Goal: Transaction & Acquisition: Purchase product/service

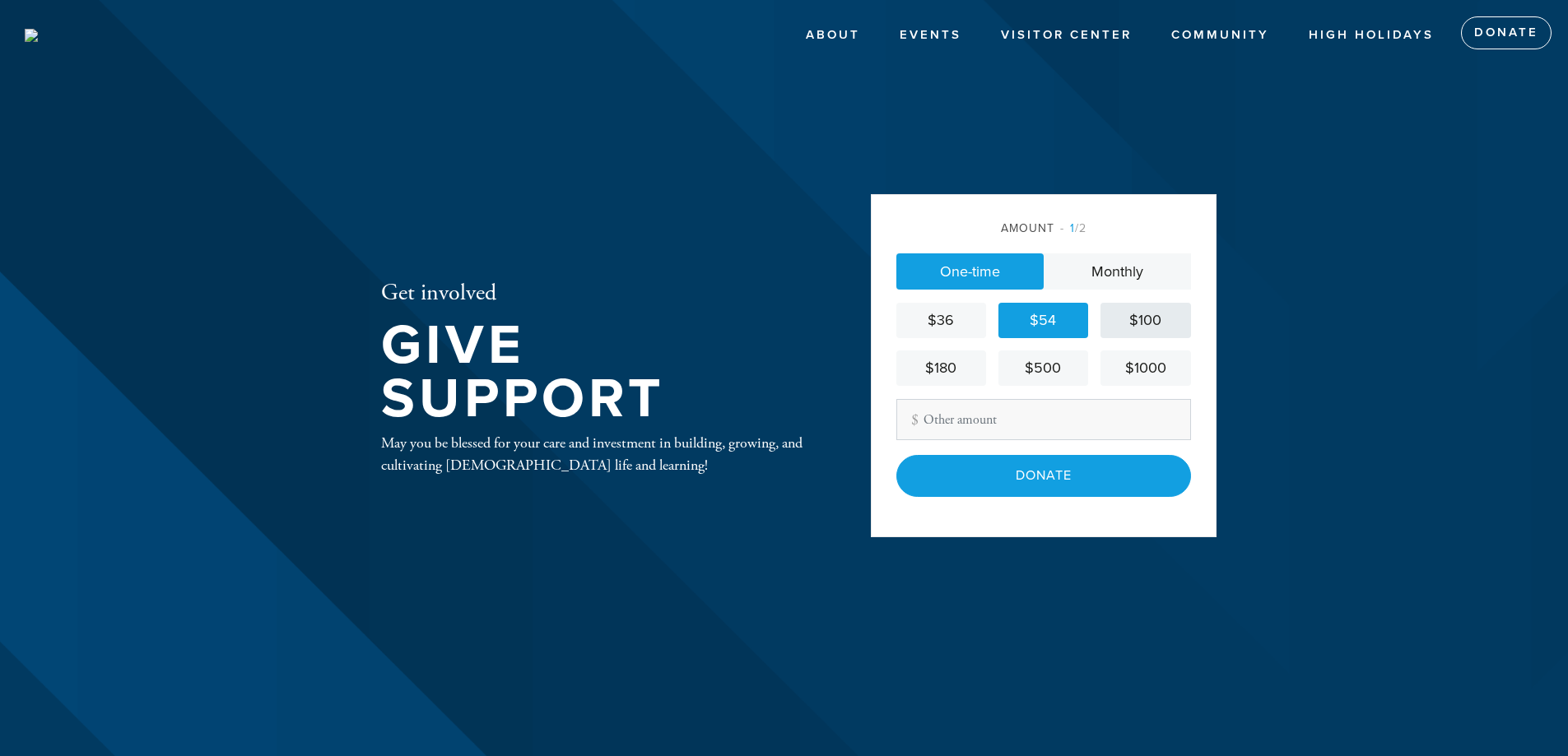
click at [1154, 323] on div "$100" at bounding box center [1145, 320] width 76 height 22
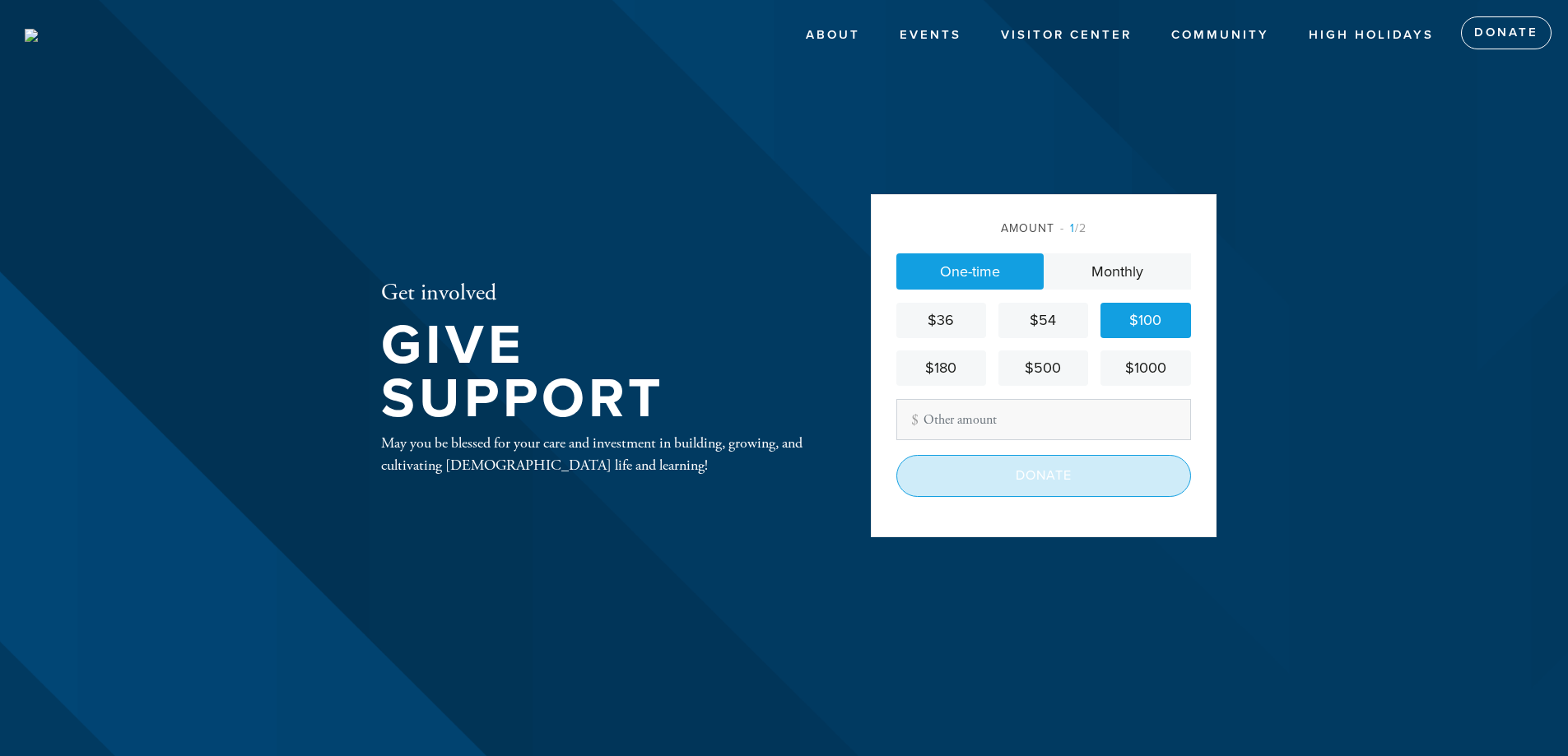
click at [1043, 462] on input "Donate" at bounding box center [1044, 475] width 294 height 41
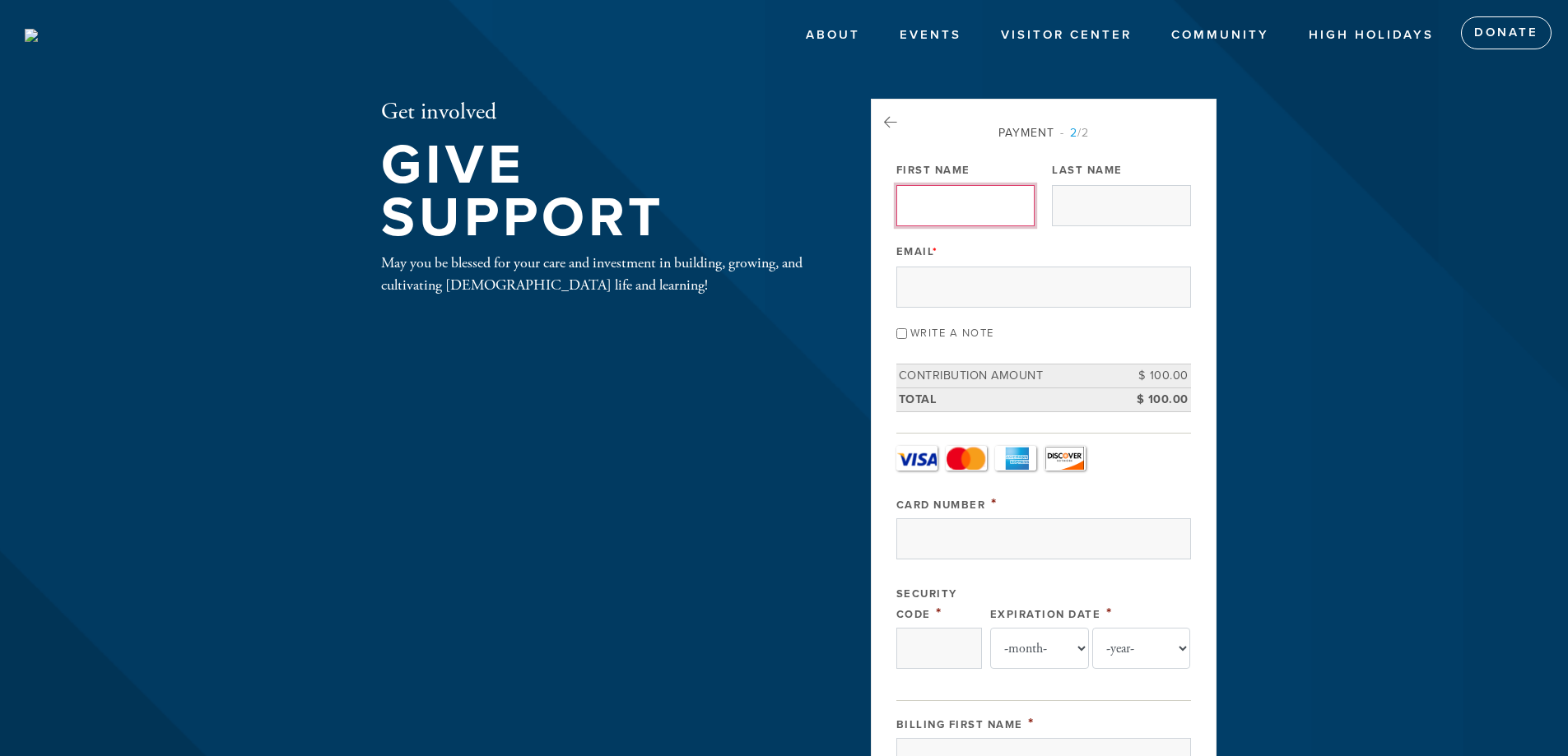
click at [932, 213] on input "First Name" at bounding box center [966, 205] width 139 height 41
type input "[PERSON_NAME]"
type input "[PERSON_NAME][EMAIL_ADDRESS][DOMAIN_NAME]"
type input "J"
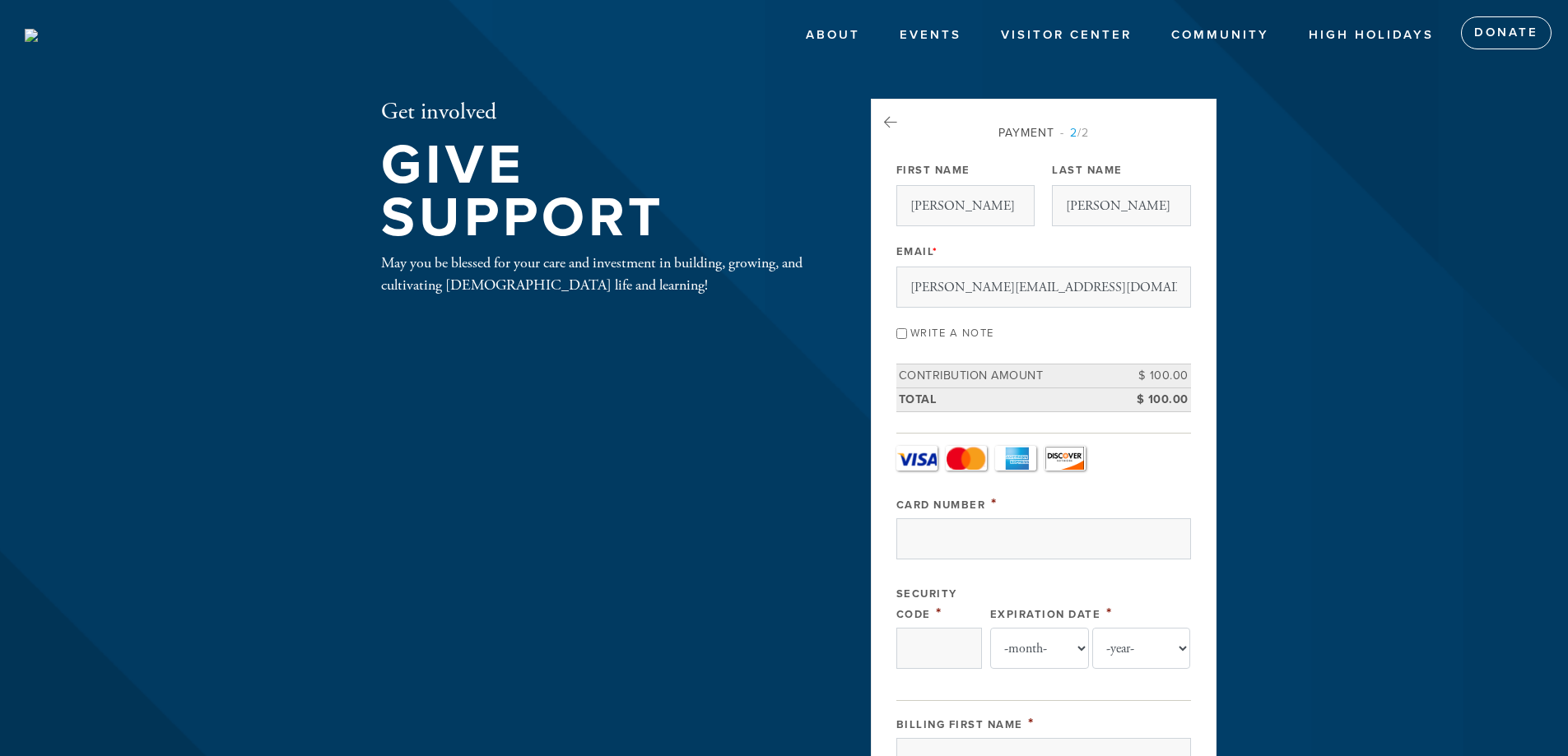
type input "[STREET_ADDRESS][PERSON_NAME]"
type input "NORTHRIDGE"
type input "[GEOGRAPHIC_DATA]"
type input "CA"
type input "91324"
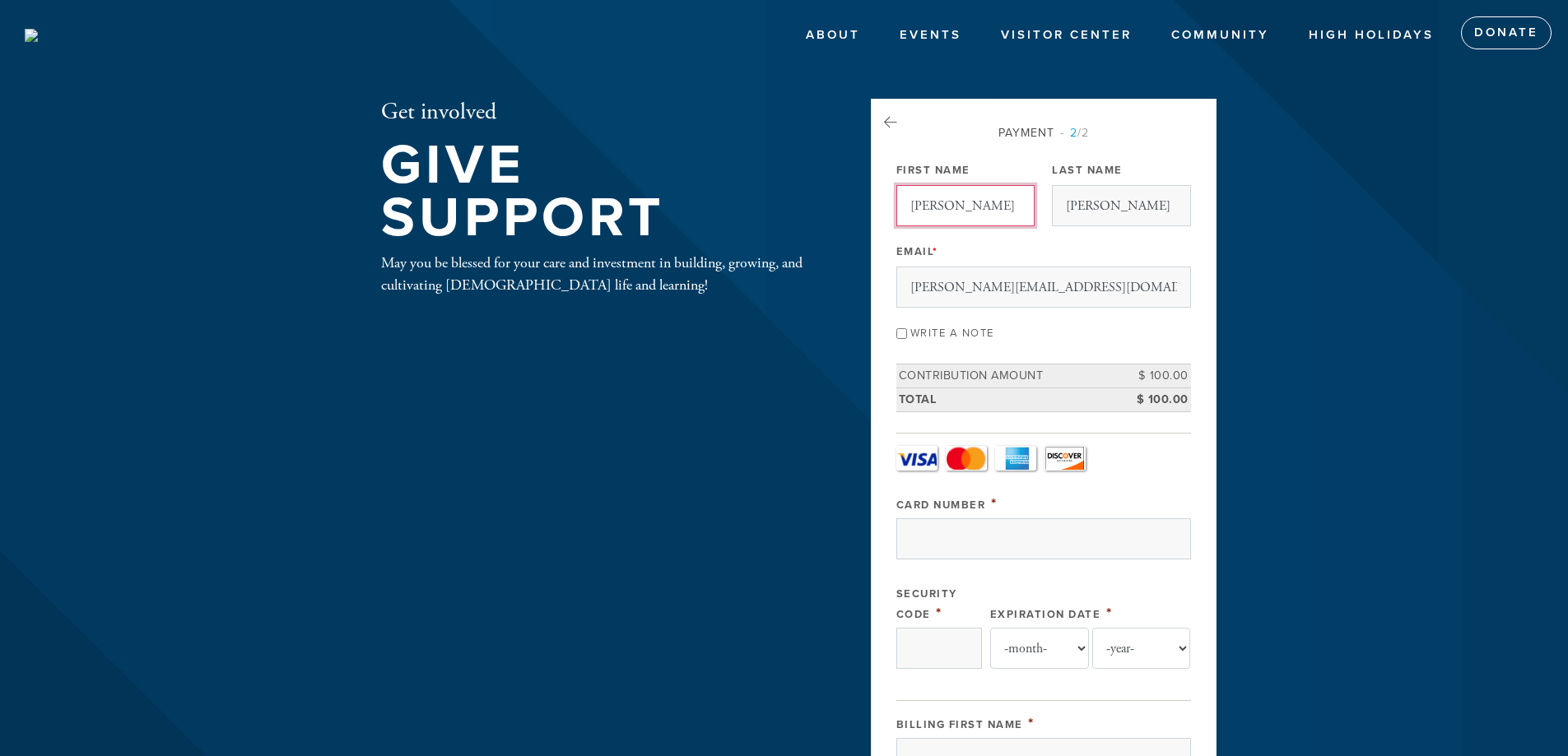
scroll to position [734, 0]
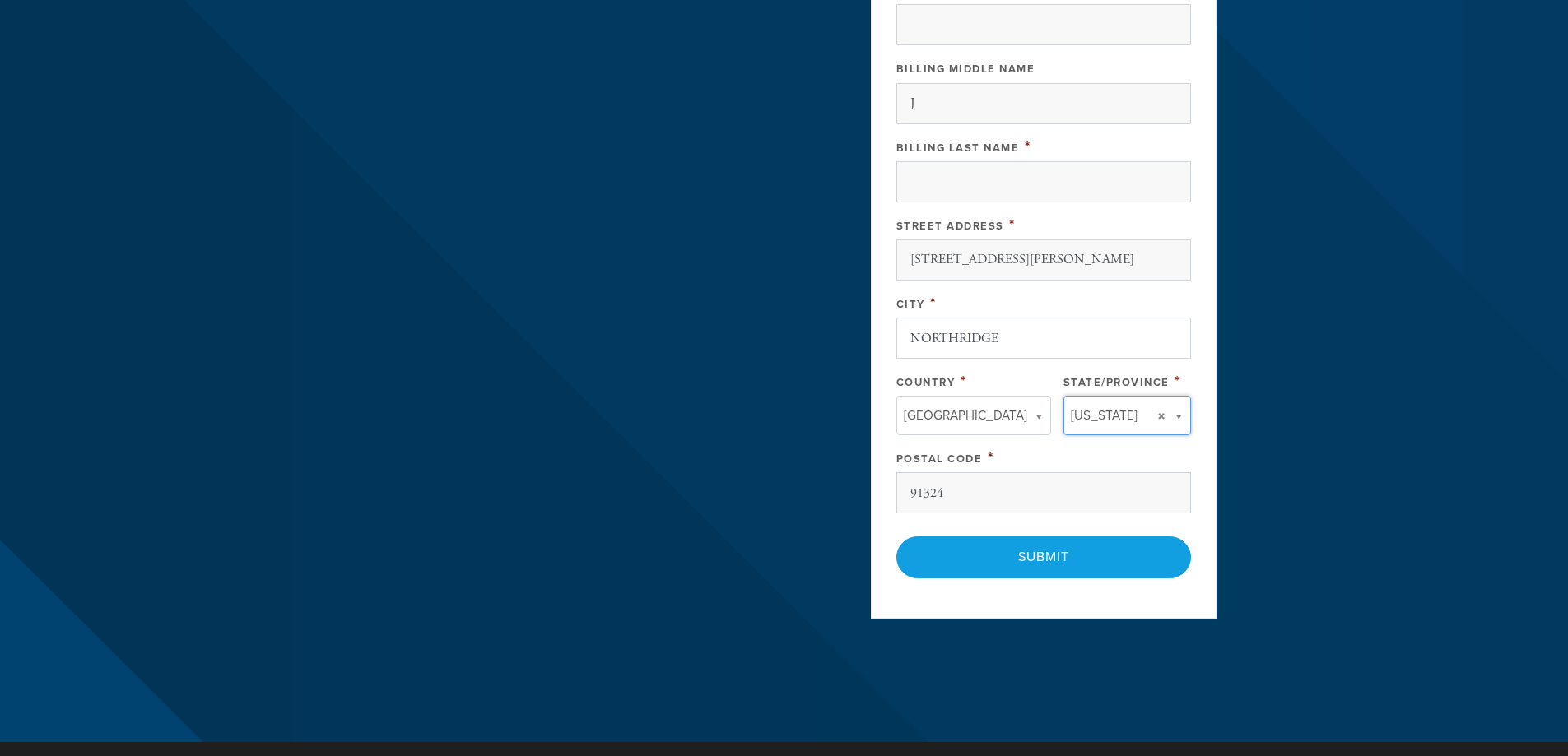
type input "CA"
type input "[GEOGRAPHIC_DATA]"
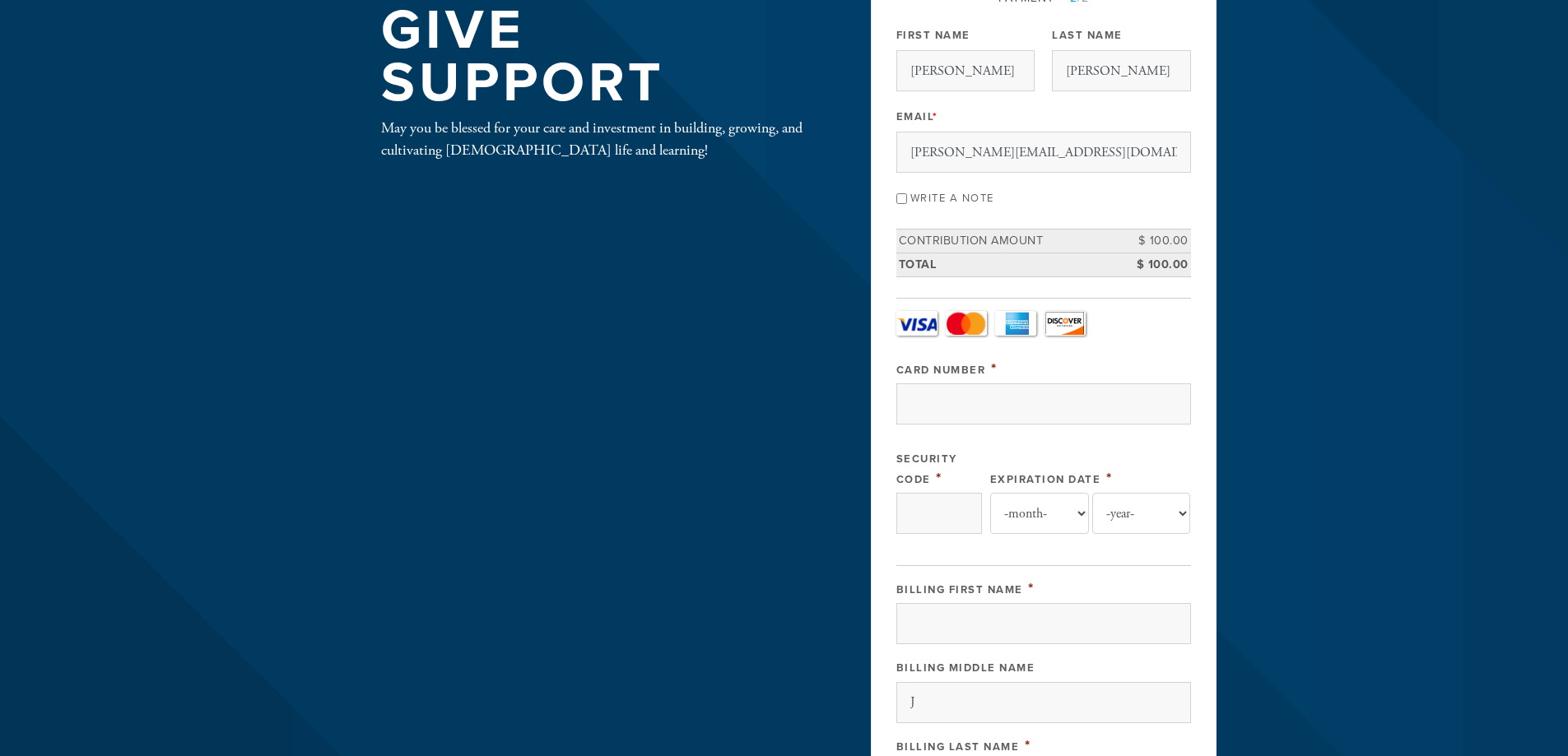
scroll to position [94, 0]
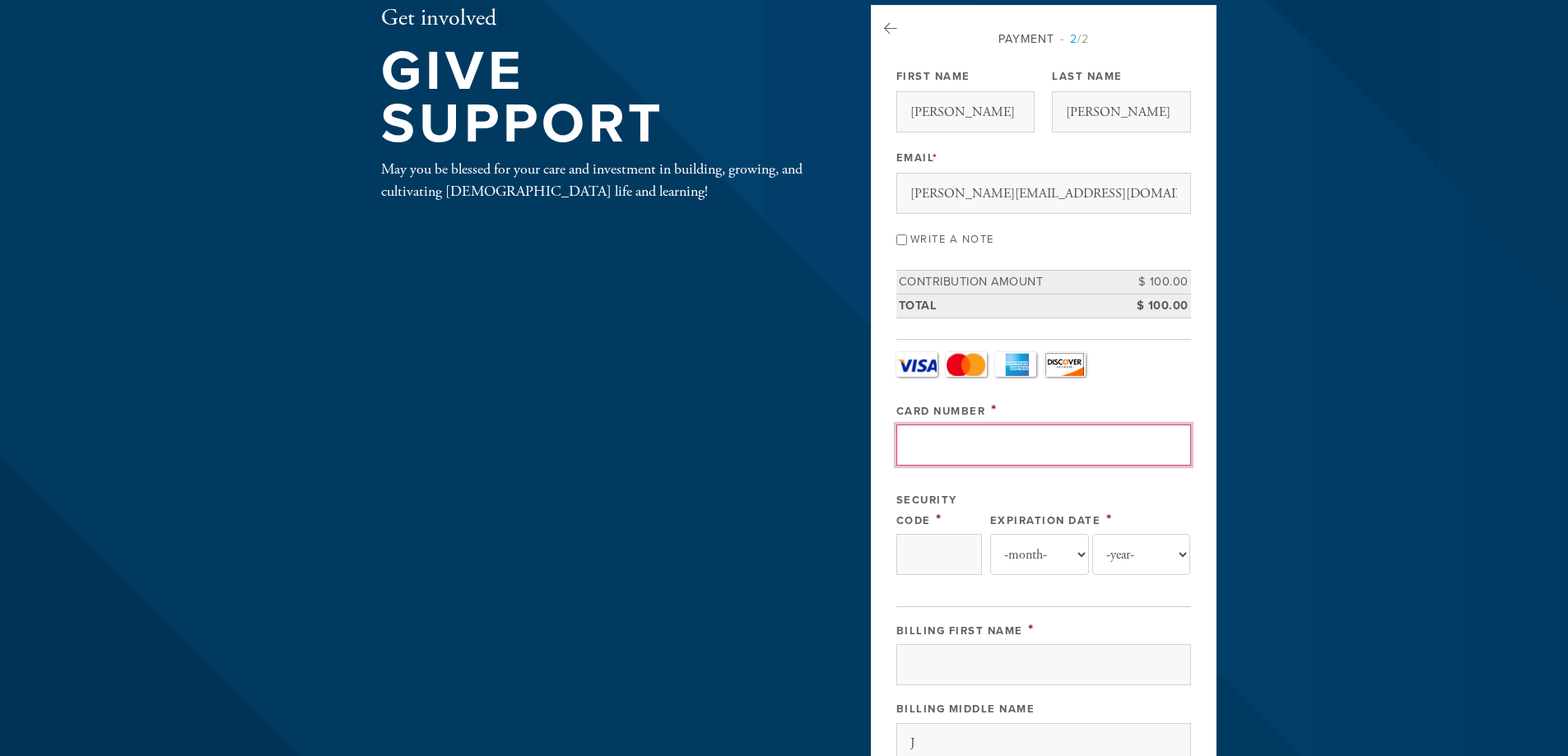
click at [950, 457] on input "Card Number" at bounding box center [1044, 444] width 294 height 41
type input "[CREDIT_CARD_NUMBER]"
type input "1251"
select select "9"
select select "2026"
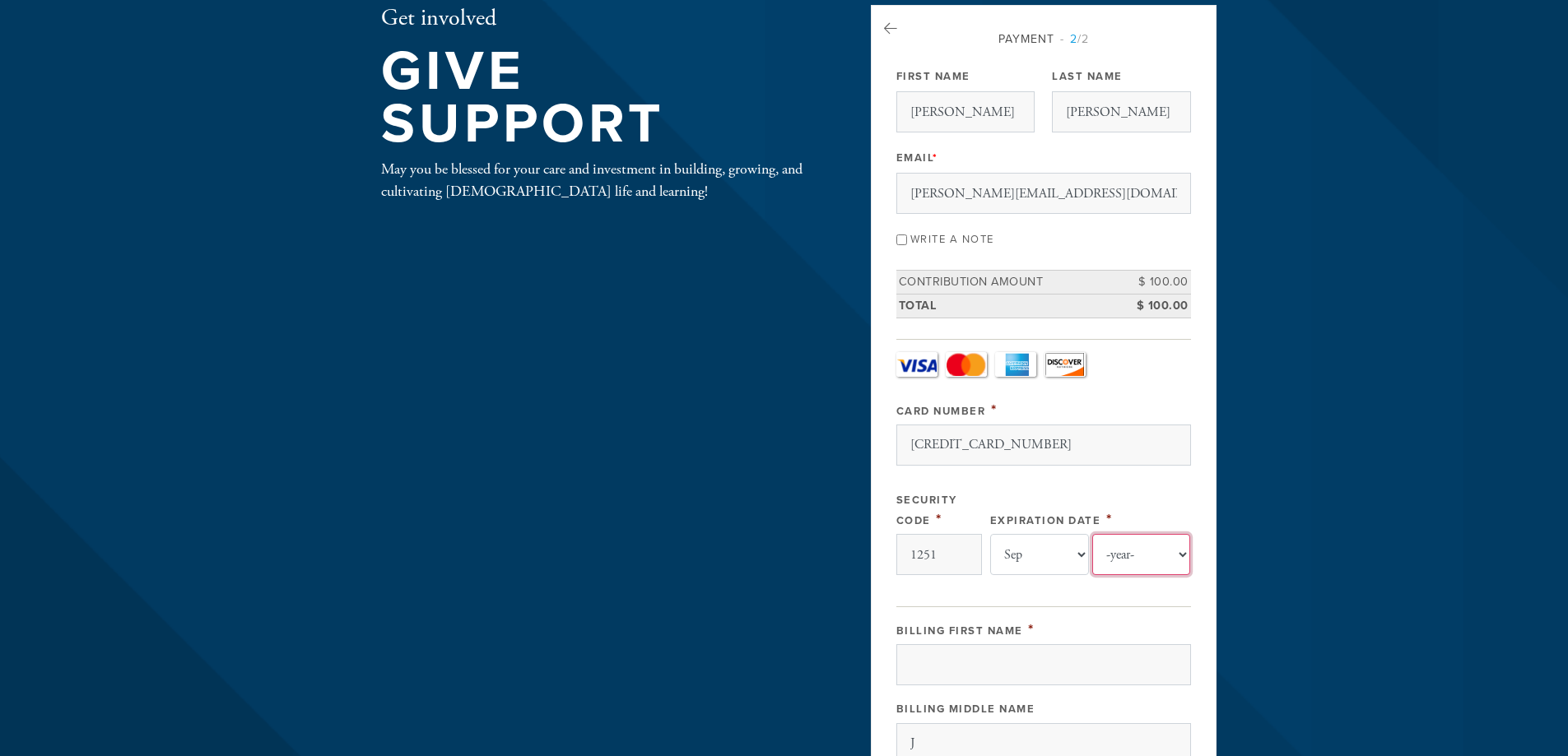
type input "[PERSON_NAME]"
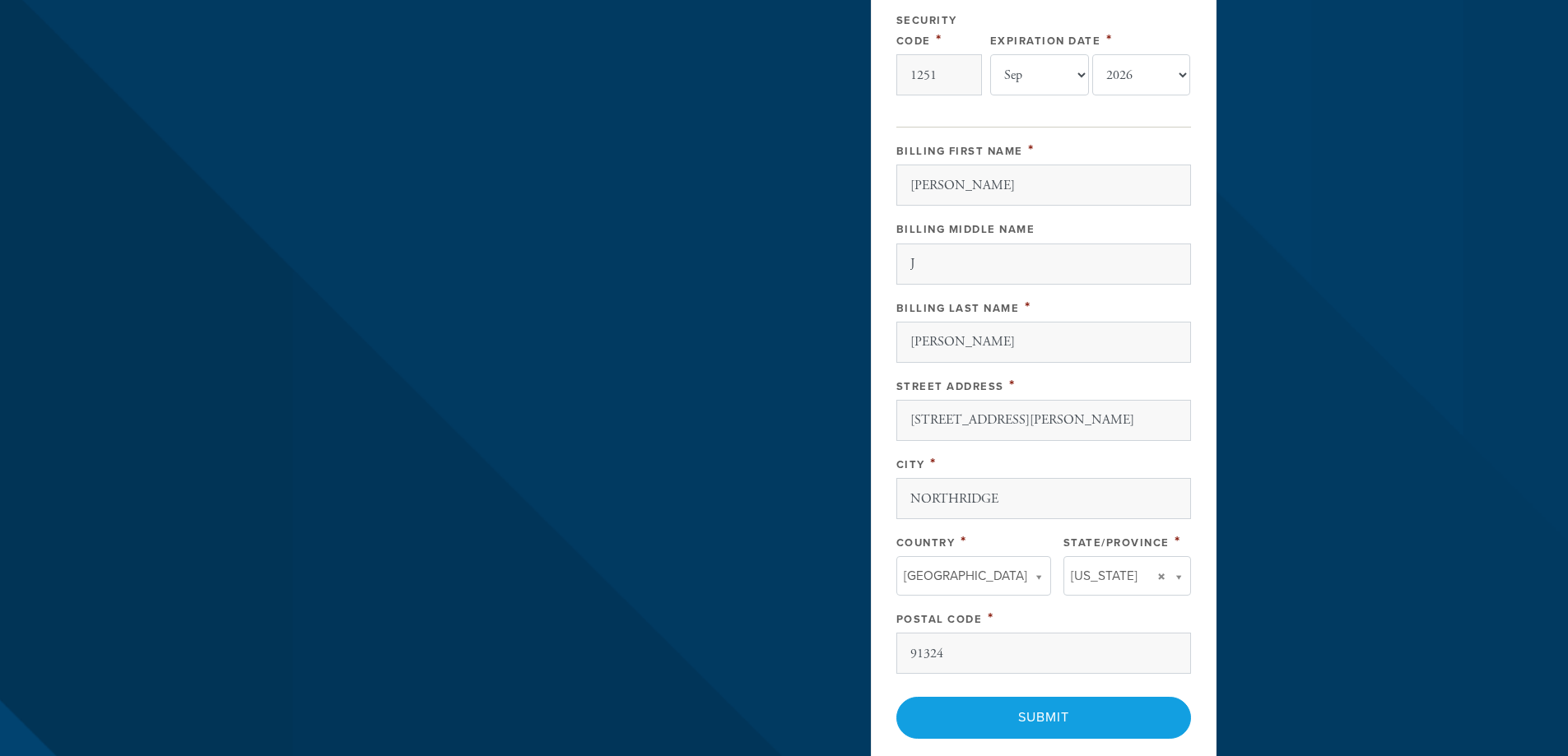
scroll to position [670, 0]
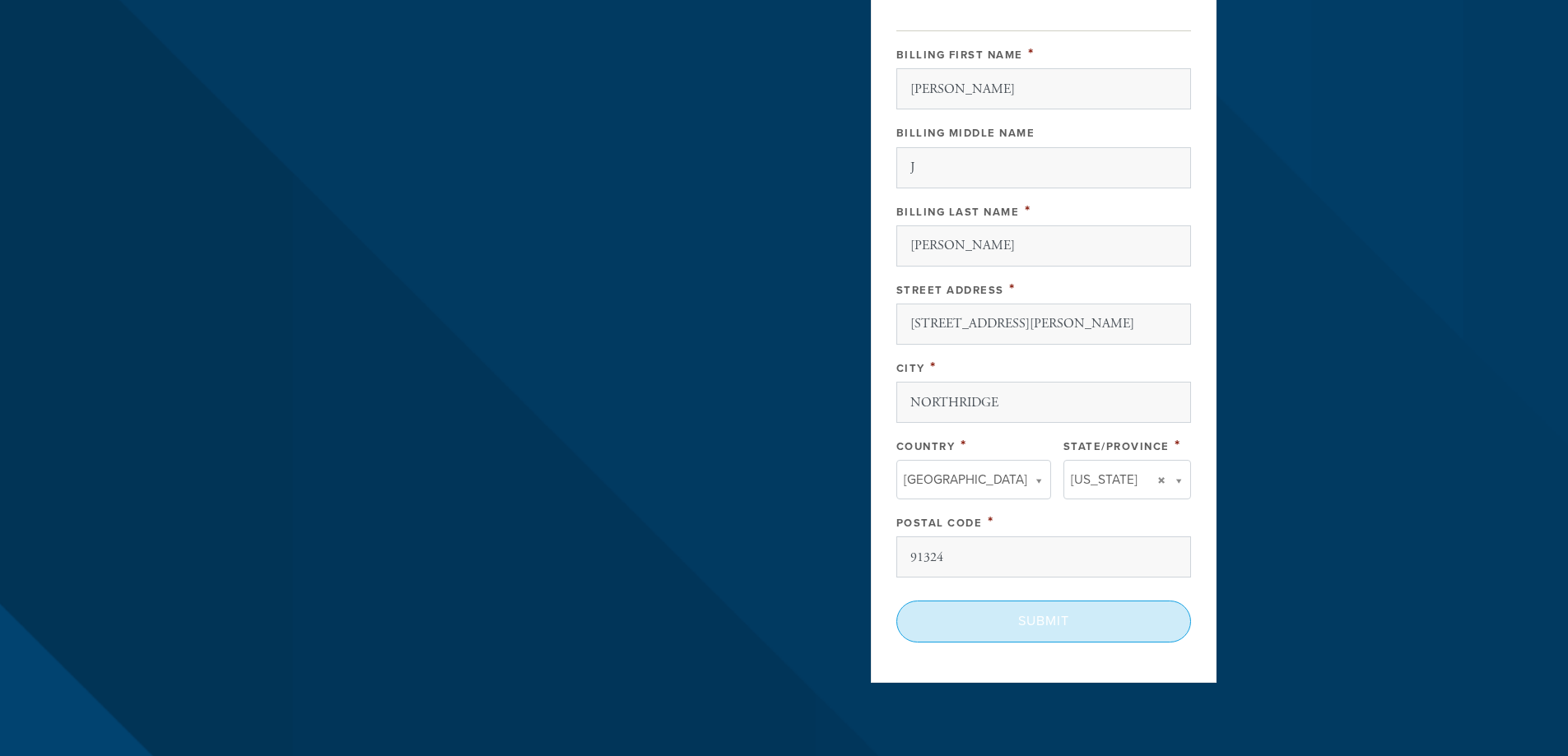
click at [1011, 626] on input "Submit" at bounding box center [1044, 621] width 294 height 41
